Goal: Information Seeking & Learning: Learn about a topic

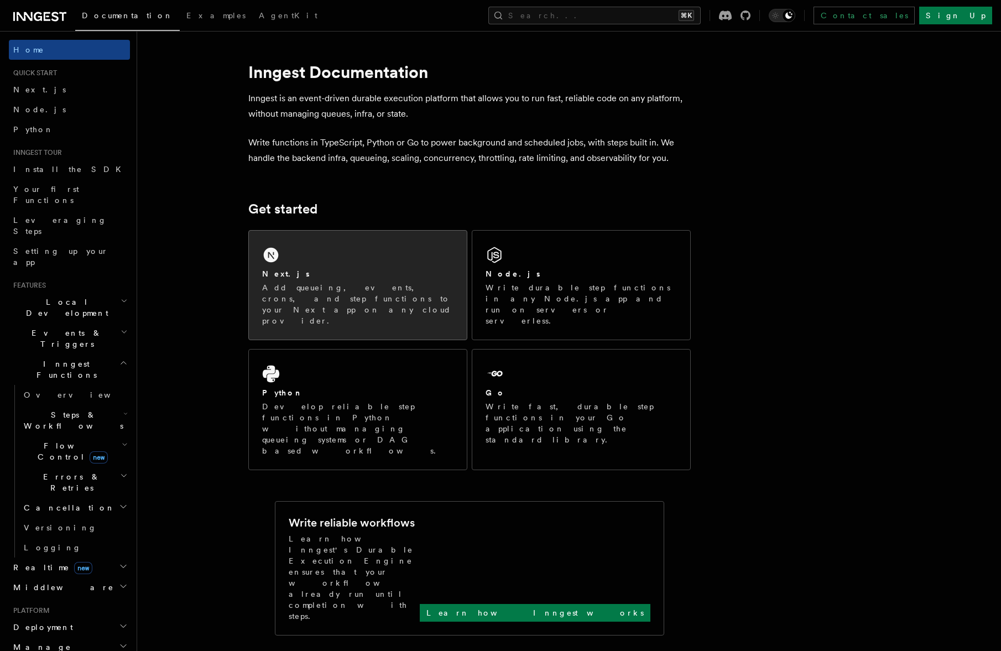
click at [336, 284] on p "Add queueing, events, crons, and step functions to your Next app on any cloud p…" at bounding box center [357, 304] width 191 height 44
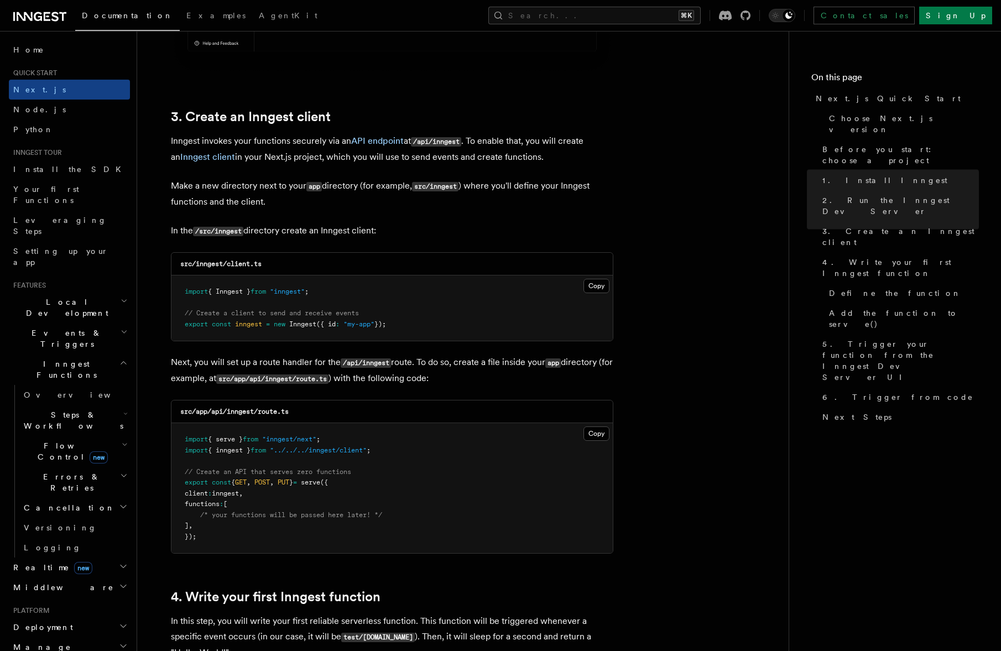
scroll to position [1791, 0]
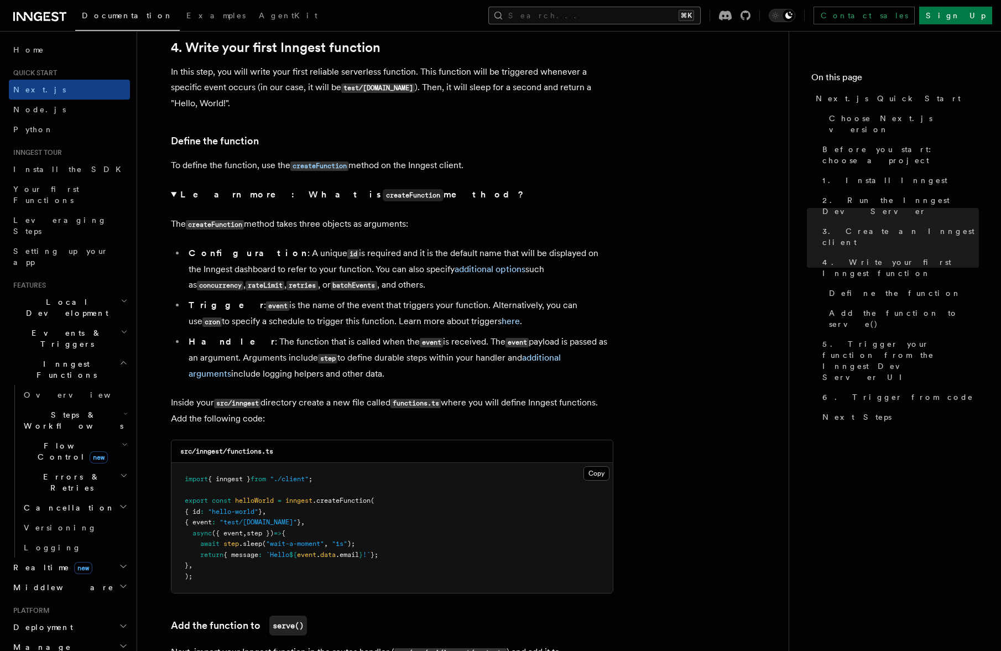
click at [639, 17] on button "Search... ⌘K" at bounding box center [594, 16] width 212 height 18
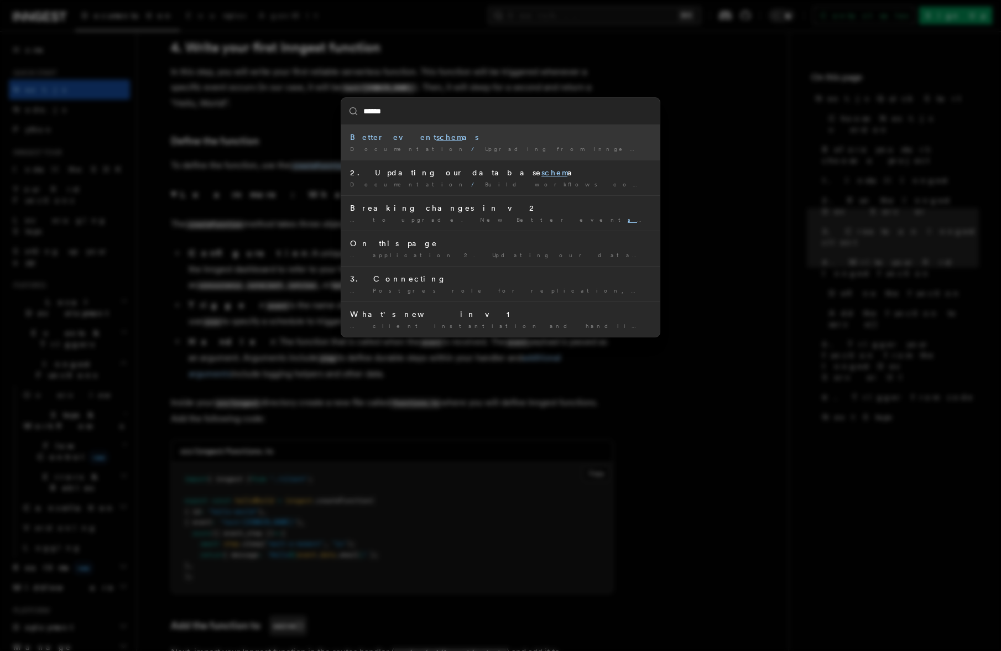
type input "*******"
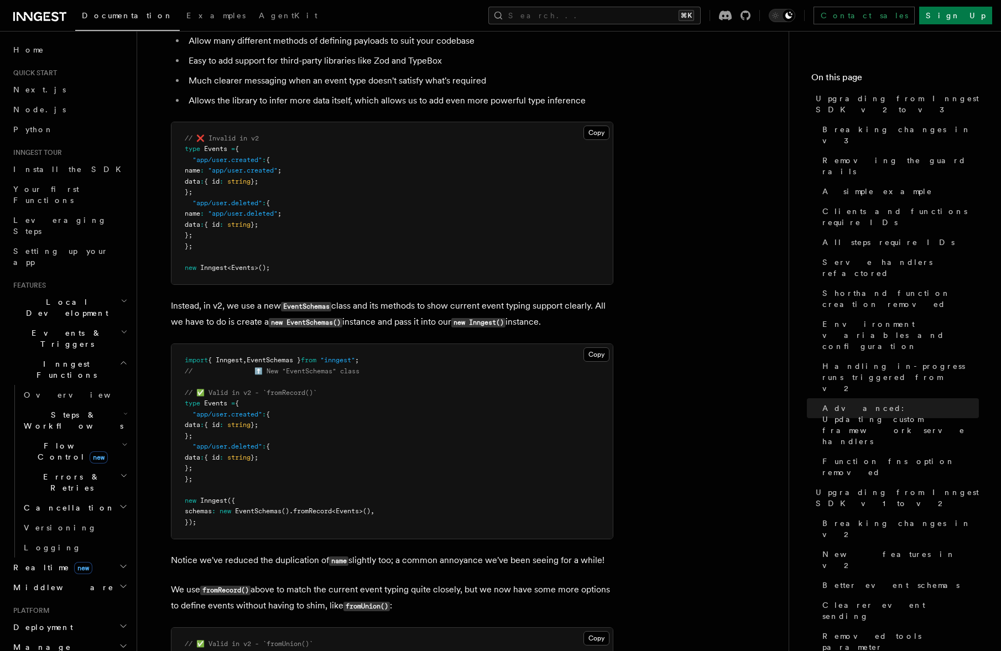
scroll to position [6424, 0]
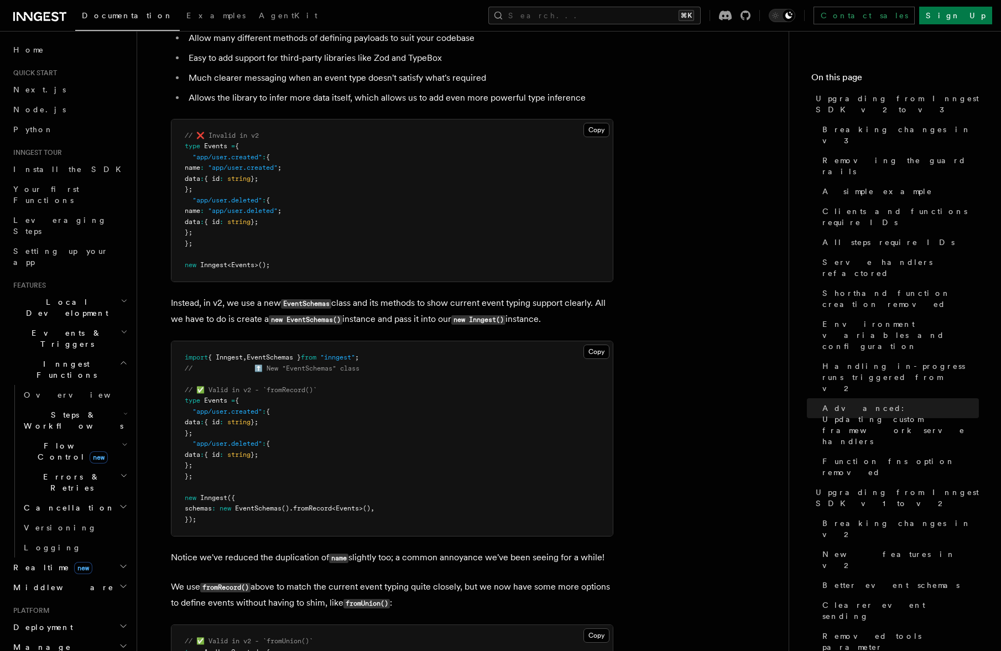
click at [197, 504] on span "schemas" at bounding box center [198, 508] width 27 height 8
copy span "schemas"
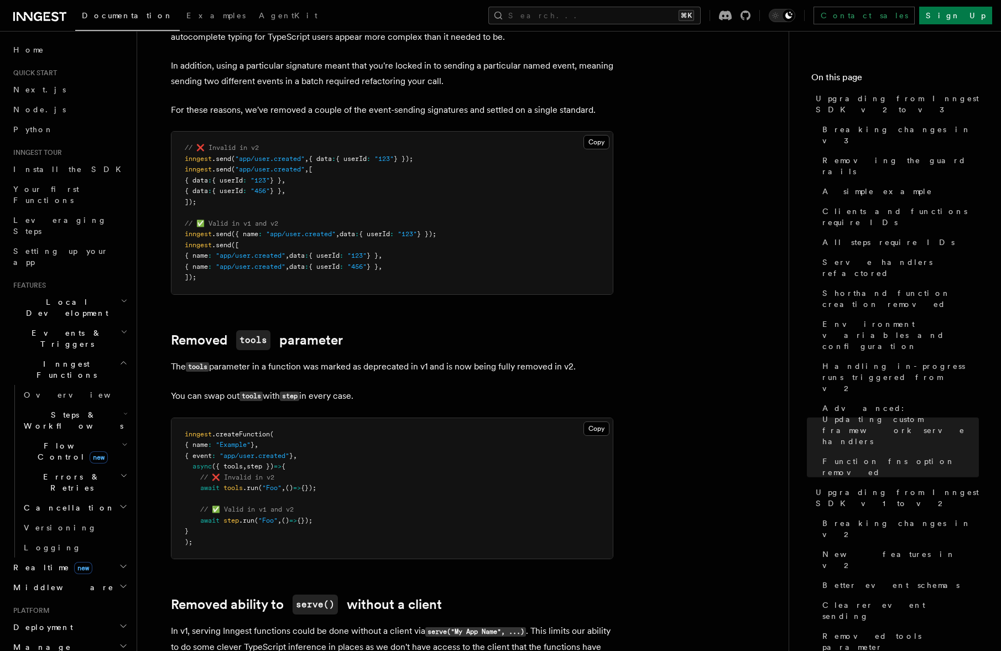
scroll to position [7288, 0]
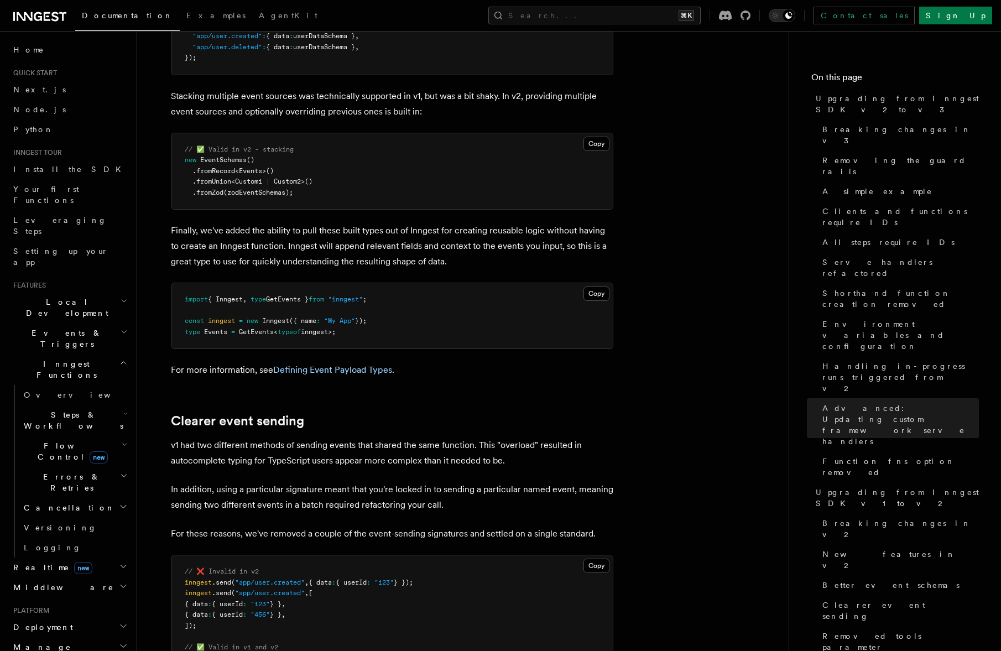
click at [337, 362] on p "For more information, see Defining Event Payload Types ." at bounding box center [392, 369] width 442 height 15
click at [348, 364] on link "Defining Event Payload Types" at bounding box center [332, 369] width 119 height 11
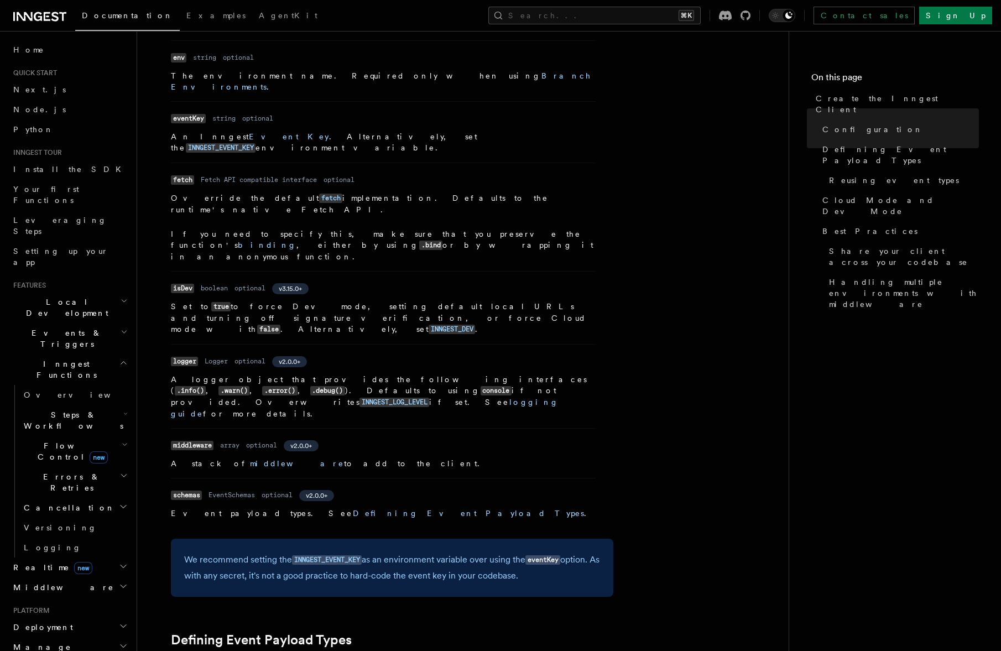
scroll to position [425, 0]
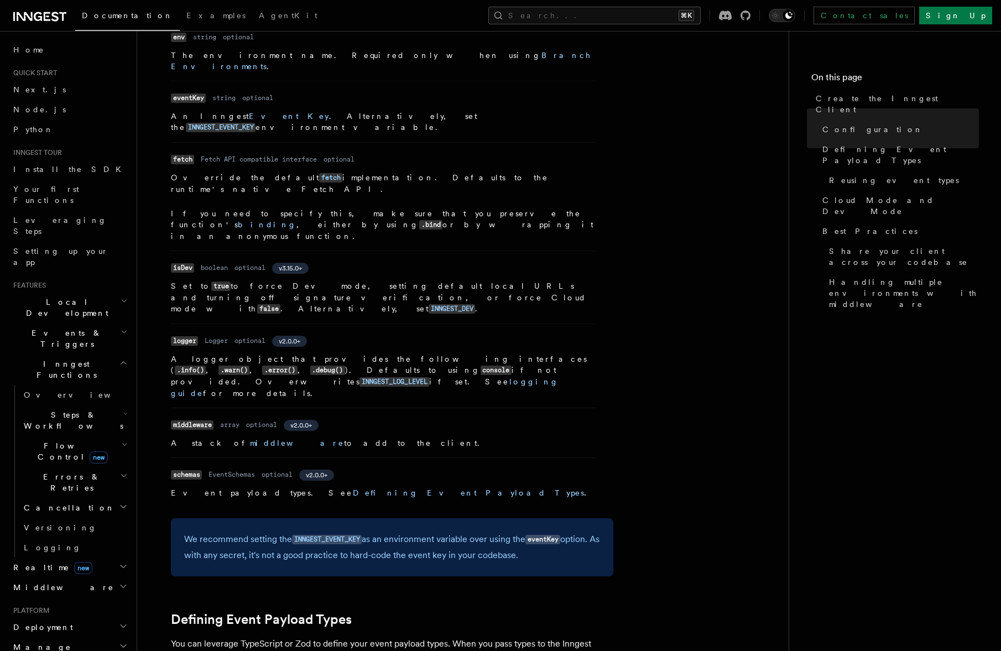
click at [489, 208] on p "If you need to specify this, make sure that you preserve the function's binding…" at bounding box center [383, 225] width 425 height 34
